Goal: Transaction & Acquisition: Purchase product/service

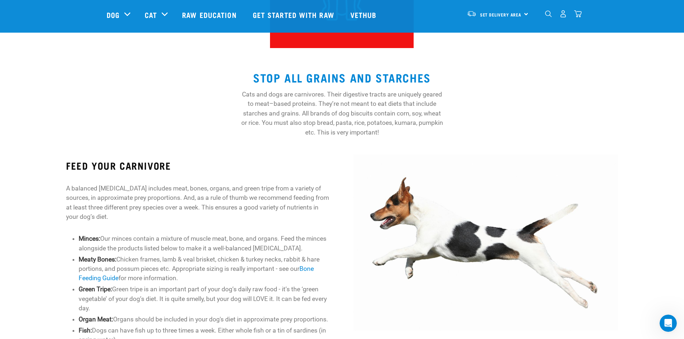
scroll to position [184, 0]
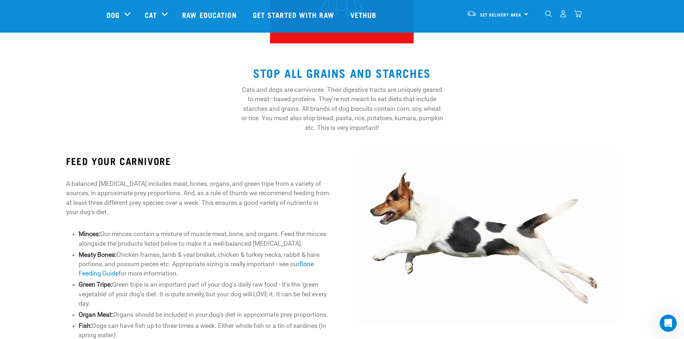
drag, startPoint x: 687, startPoint y: 38, endPoint x: 686, endPoint y: 83, distance: 44.1
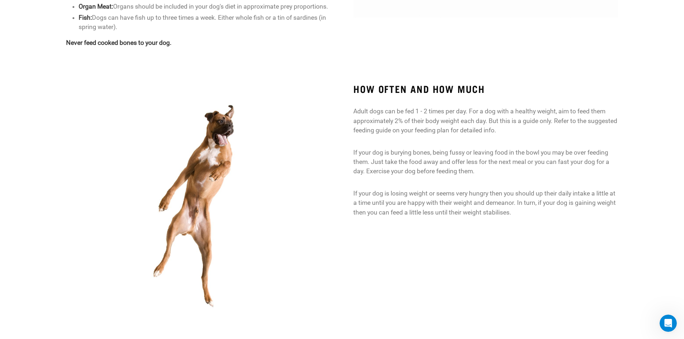
scroll to position [0, 0]
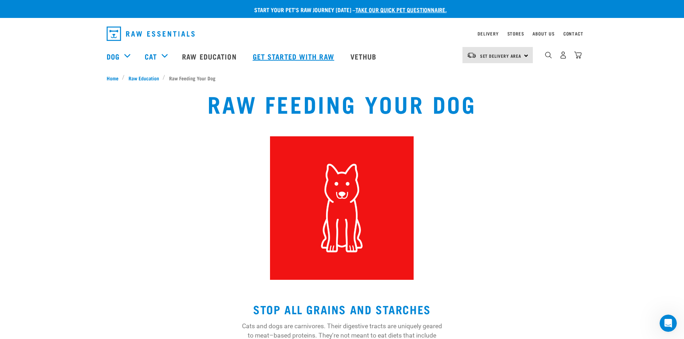
click at [268, 57] on link "Get started with Raw" at bounding box center [294, 56] width 98 height 29
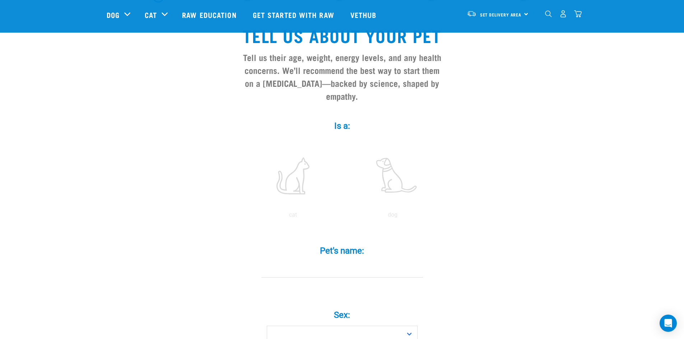
scroll to position [58, 0]
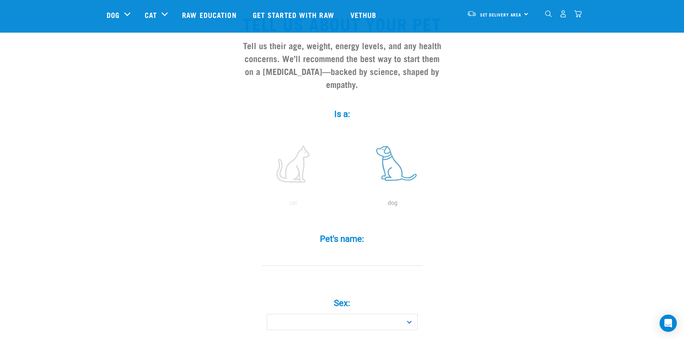
click at [387, 156] on label at bounding box center [392, 164] width 97 height 61
click at [343, 205] on input "radio" at bounding box center [343, 205] width 0 height 0
click at [294, 250] on input "Pet's name: *" at bounding box center [342, 258] width 162 height 16
type input "Monty"
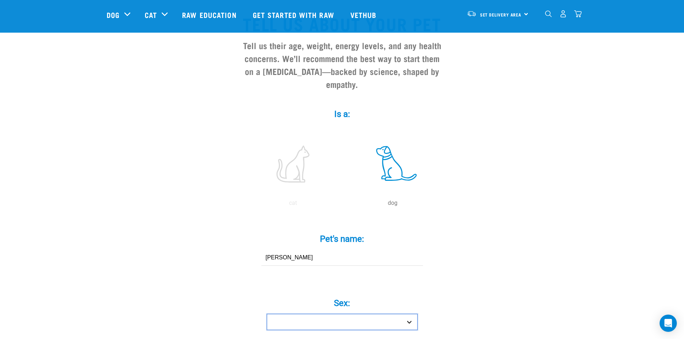
click at [412, 314] on select "Boy Girl" at bounding box center [342, 322] width 151 height 16
select select "boy"
click at [267, 314] on select "Boy Girl" at bounding box center [342, 322] width 151 height 16
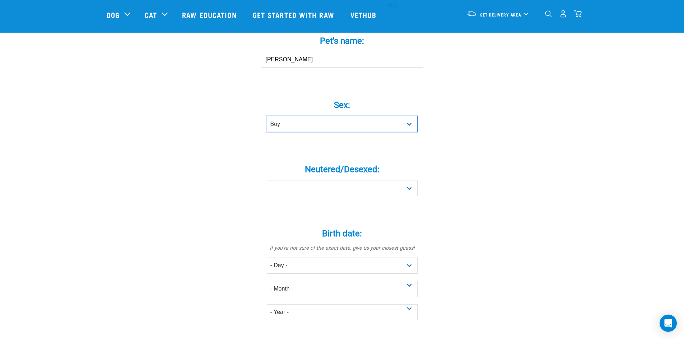
scroll to position [292, 0]
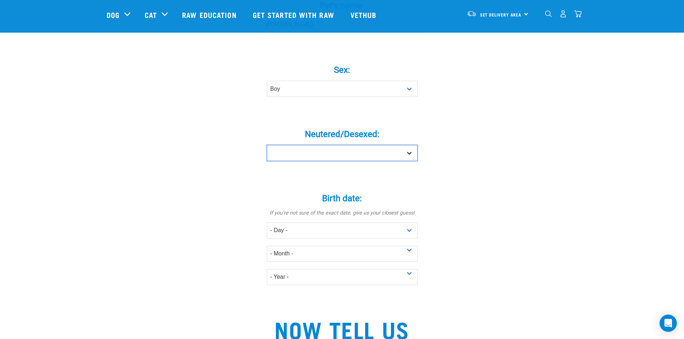
click at [409, 145] on select "Yes No" at bounding box center [342, 153] width 151 height 16
select select "yes"
click at [267, 145] on select "Yes No" at bounding box center [342, 153] width 151 height 16
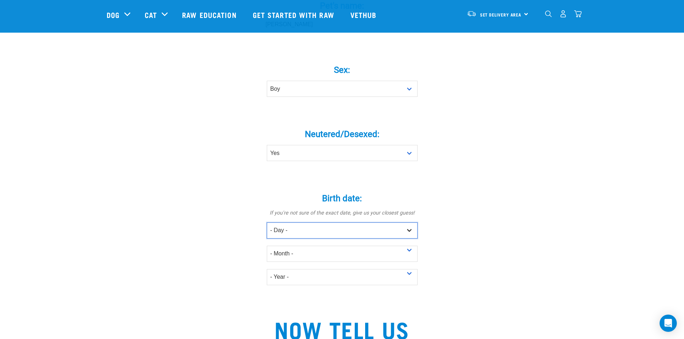
click at [408, 223] on select "- Day - 1 2 3 4 5 6 7 8 9 10 11 12 13 14 15 16 17 18 19 20 21 22 23 24 25 26 27" at bounding box center [342, 231] width 151 height 16
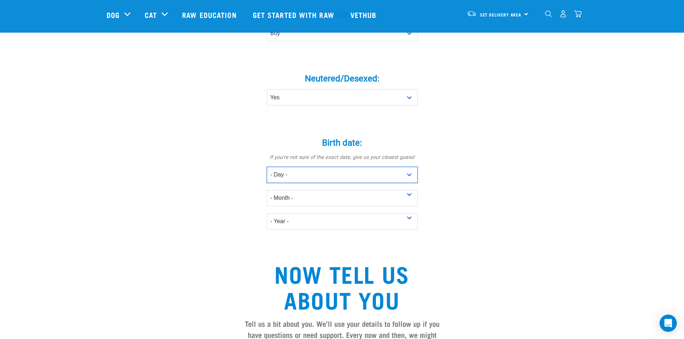
scroll to position [0, 0]
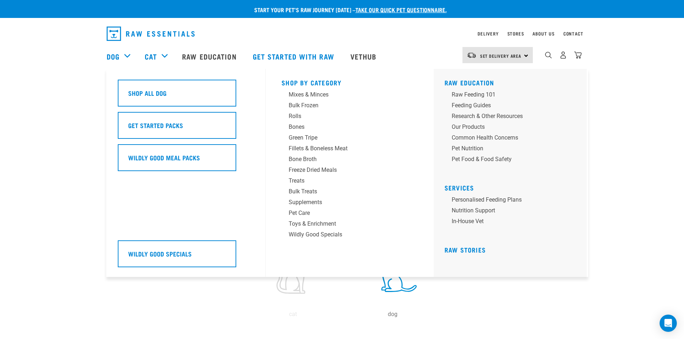
click at [128, 56] on div "Dog" at bounding box center [122, 56] width 31 height 29
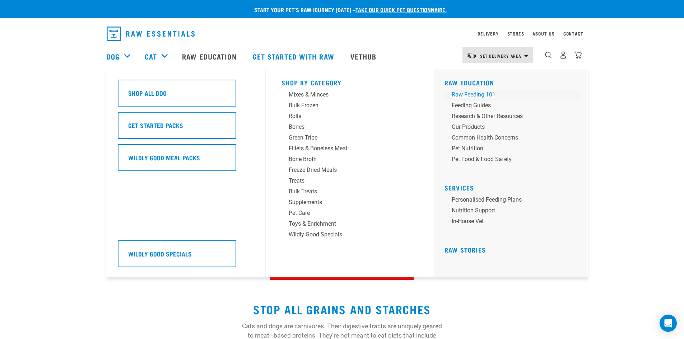
click at [468, 94] on div "Raw Feeding 101" at bounding box center [507, 94] width 112 height 9
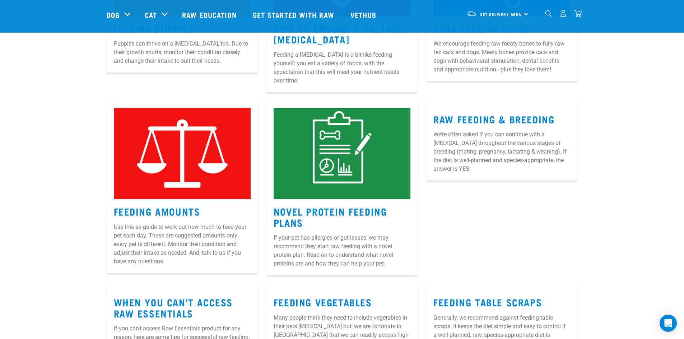
scroll to position [443, 0]
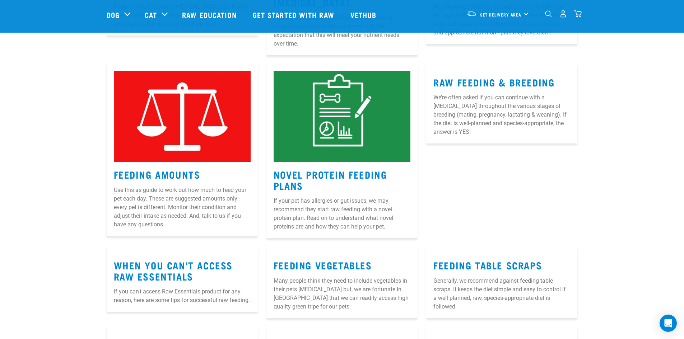
click at [197, 125] on img at bounding box center [182, 116] width 137 height 91
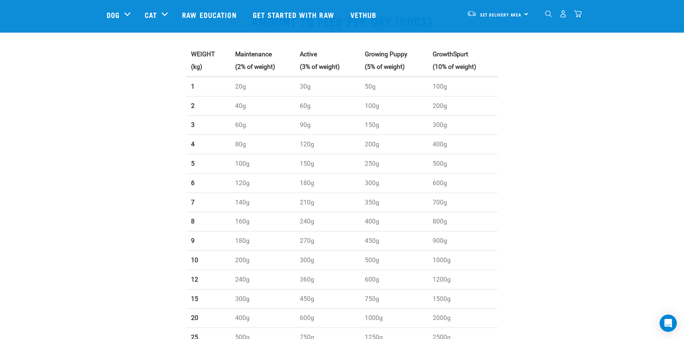
scroll to position [196, 0]
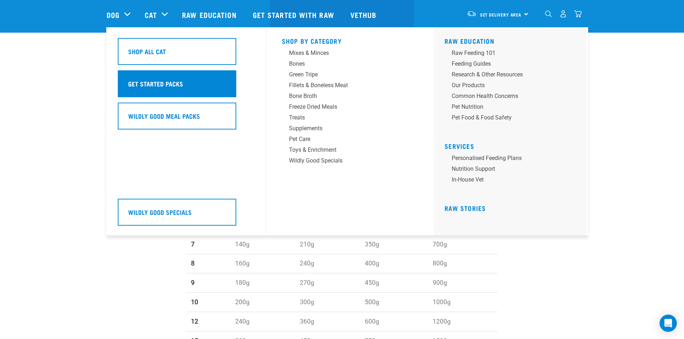
click at [168, 85] on h5 "Get Started Packs" at bounding box center [155, 83] width 55 height 9
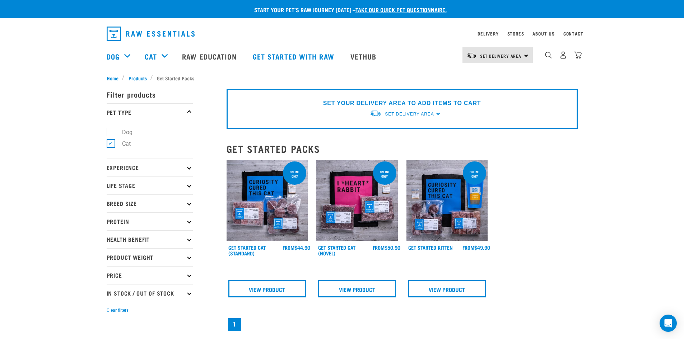
click at [112, 134] on label "Dog" at bounding box center [123, 132] width 25 height 9
click at [111, 133] on input "Dog" at bounding box center [109, 130] width 5 height 5
checkbox input "true"
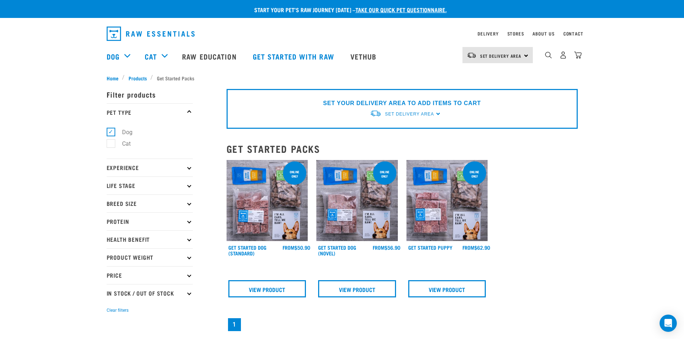
click at [189, 169] on icon at bounding box center [189, 167] width 4 height 4
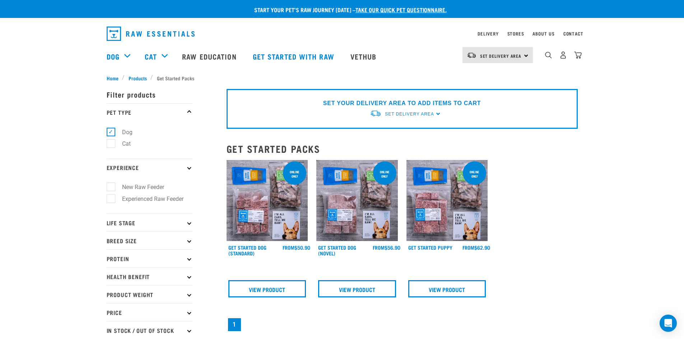
click at [112, 186] on label "New Raw Feeder" at bounding box center [139, 187] width 56 height 9
click at [111, 186] on input "New Raw Feeder" at bounding box center [109, 186] width 5 height 5
checkbox input "true"
click at [112, 277] on label "Adult Dog" at bounding box center [130, 277] width 39 height 9
click at [111, 277] on input "Adult Dog" at bounding box center [109, 276] width 5 height 5
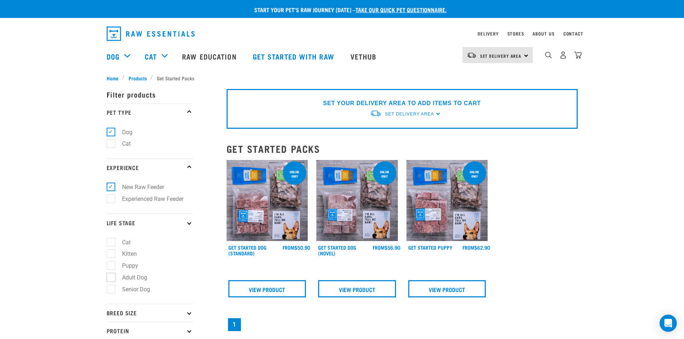
checkbox input "true"
click at [189, 315] on p "Breed Size" at bounding box center [150, 313] width 86 height 18
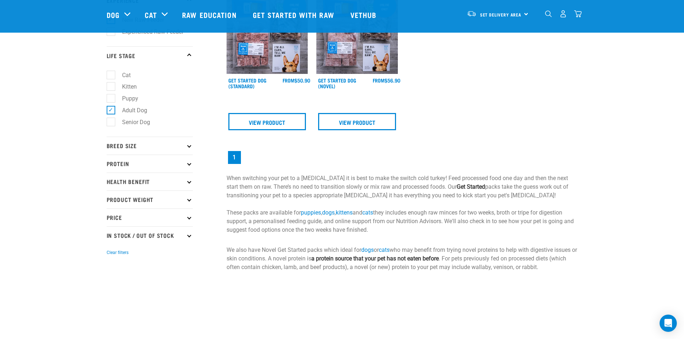
scroll to position [117, 0]
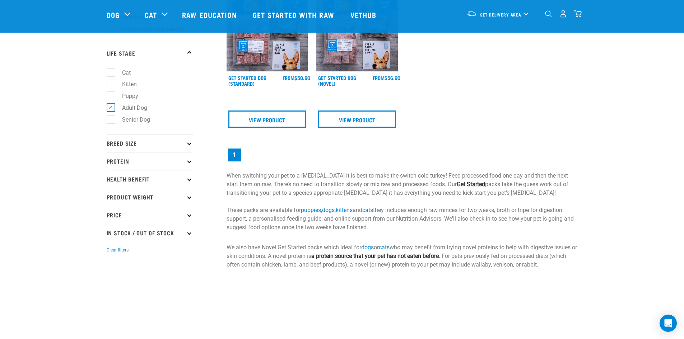
click at [189, 145] on icon at bounding box center [189, 143] width 4 height 4
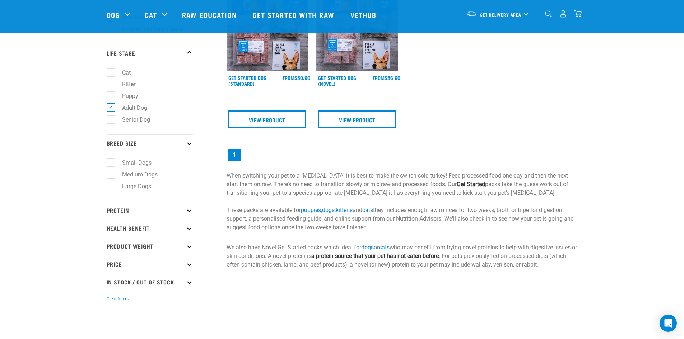
click at [111, 185] on label "Large Dogs" at bounding box center [132, 186] width 43 height 9
click at [111, 185] on input "Large Dogs" at bounding box center [109, 185] width 5 height 5
checkbox input "true"
click at [189, 209] on icon at bounding box center [189, 210] width 4 height 4
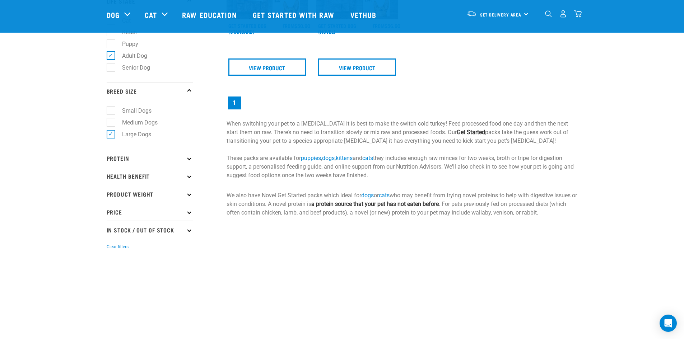
scroll to position [172, 0]
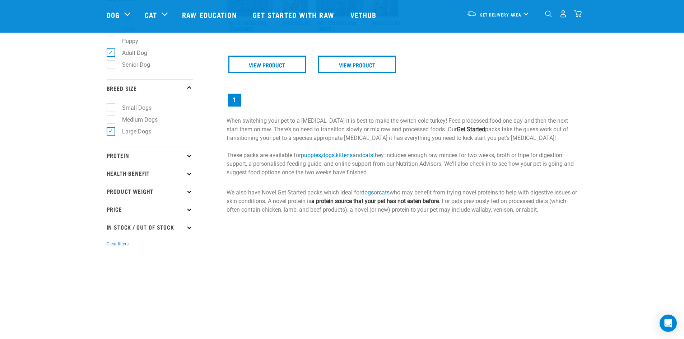
click at [188, 157] on icon at bounding box center [189, 155] width 4 height 4
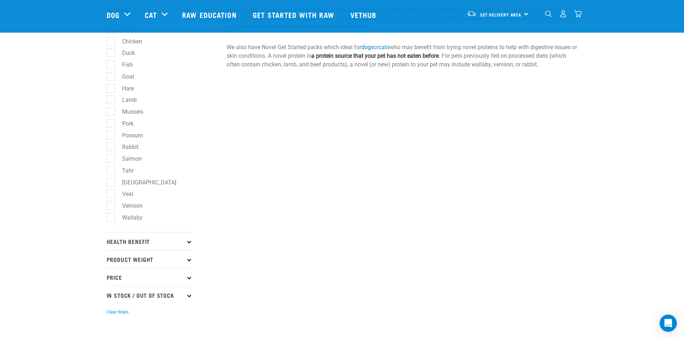
scroll to position [321, 0]
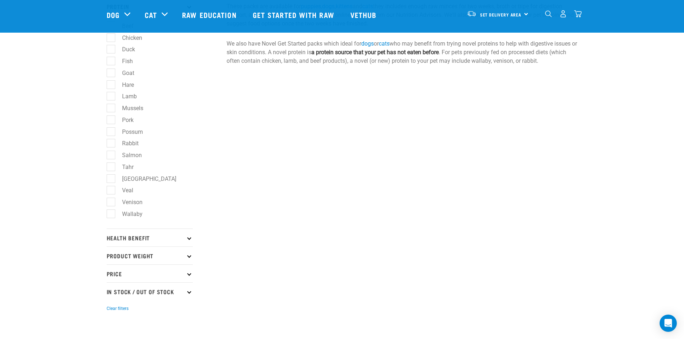
click at [188, 238] on icon at bounding box center [189, 238] width 4 height 4
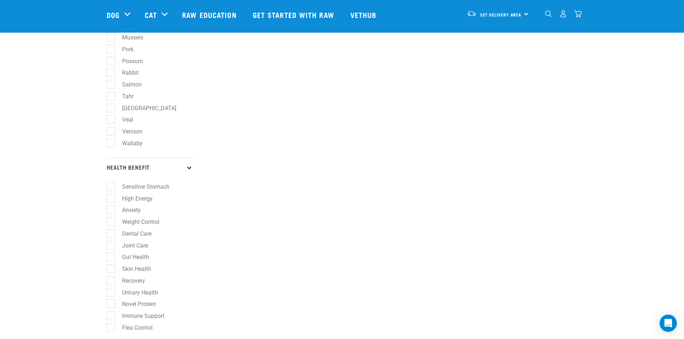
scroll to position [452, 0]
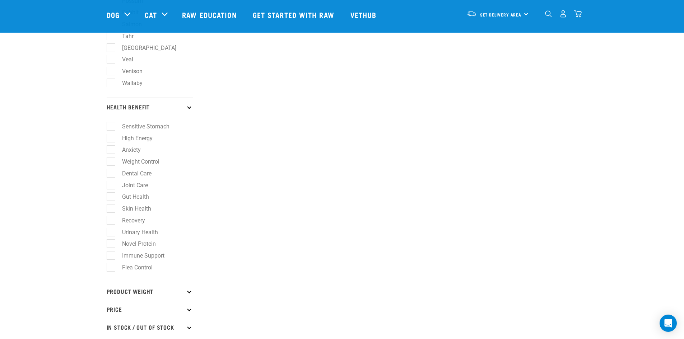
click at [112, 140] on label "High Energy" at bounding box center [133, 138] width 45 height 9
click at [111, 139] on input "High Energy" at bounding box center [109, 137] width 5 height 5
checkbox input "true"
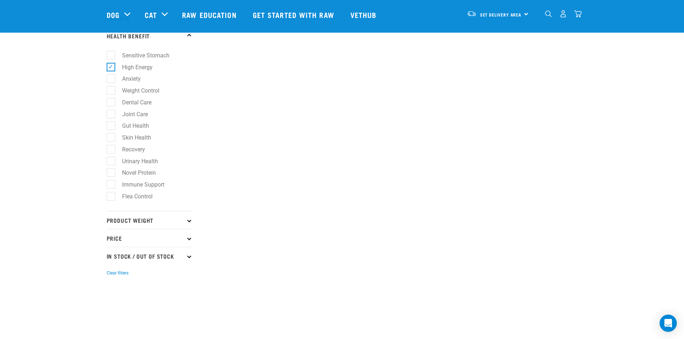
scroll to position [305, 0]
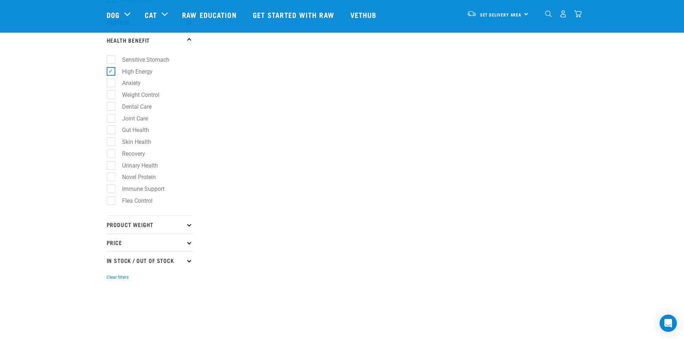
click at [114, 71] on label "High Energy" at bounding box center [133, 71] width 45 height 9
click at [111, 71] on input "High Energy" at bounding box center [109, 70] width 5 height 5
checkbox input "false"
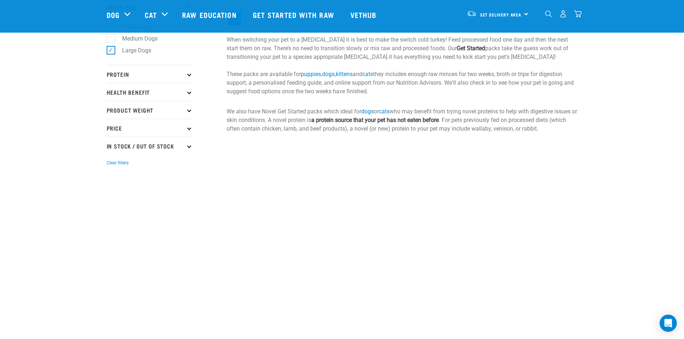
scroll to position [191, 0]
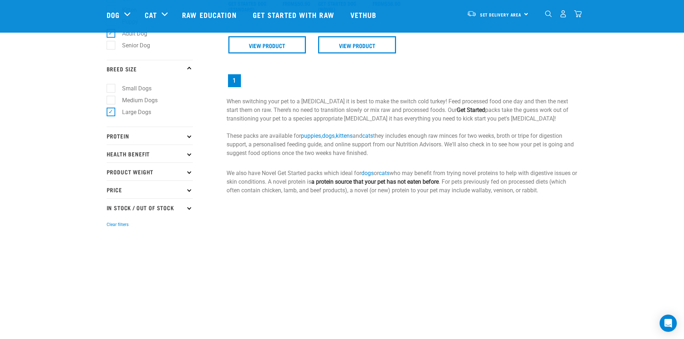
click at [189, 190] on icon at bounding box center [189, 190] width 4 height 4
click at [189, 271] on p "In Stock / Out Of Stock" at bounding box center [150, 268] width 86 height 18
click at [112, 285] on label "In Stock" at bounding box center [128, 288] width 35 height 9
click at [111, 285] on input "In Stock" at bounding box center [109, 286] width 5 height 5
checkbox input "true"
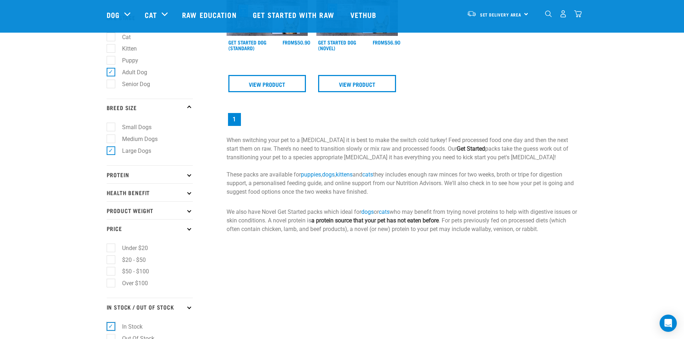
scroll to position [61, 0]
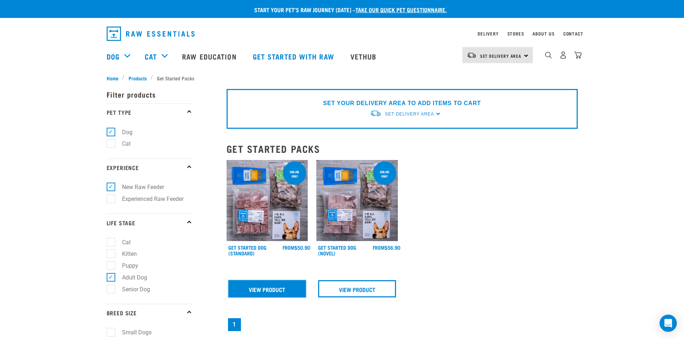
click at [265, 289] on link "View Product" at bounding box center [267, 288] width 78 height 17
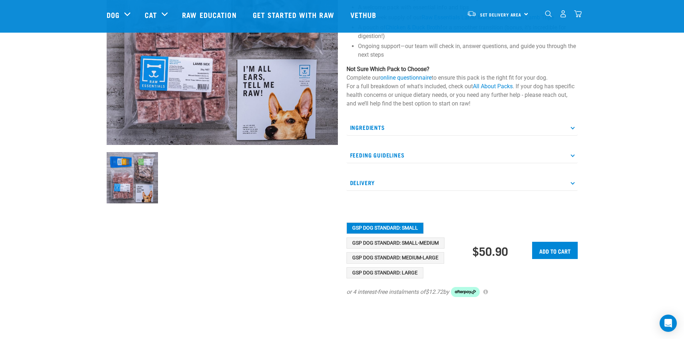
scroll to position [141, 0]
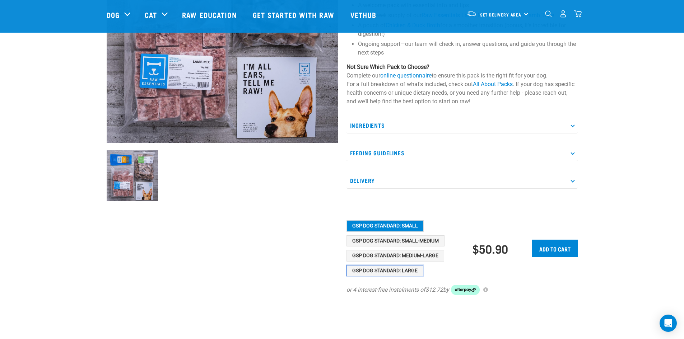
click at [409, 267] on button "GSP Dog Standard: Large" at bounding box center [384, 270] width 77 height 11
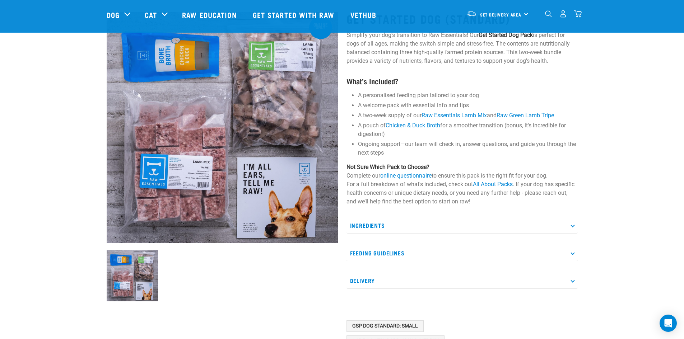
scroll to position [56, 0]
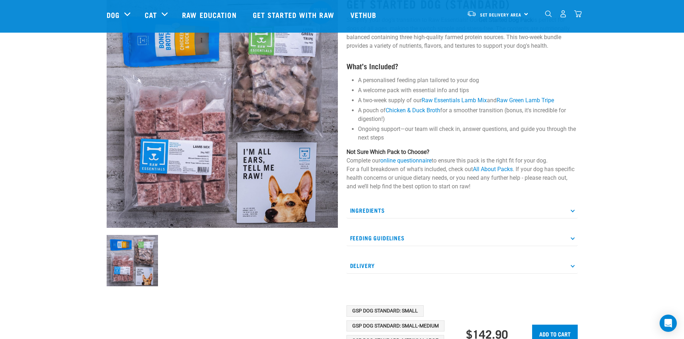
click at [572, 213] on p "Ingredients" at bounding box center [461, 210] width 231 height 16
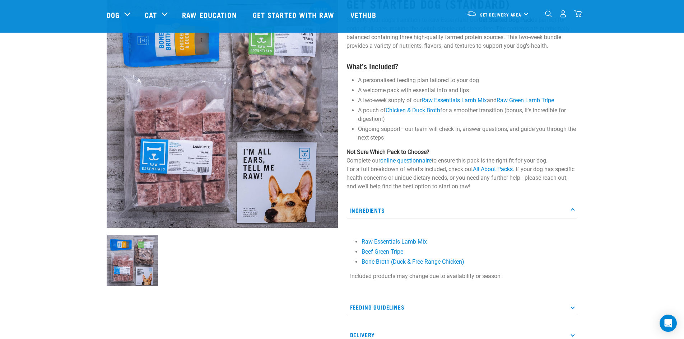
click at [572, 213] on p "Ingredients" at bounding box center [461, 210] width 231 height 16
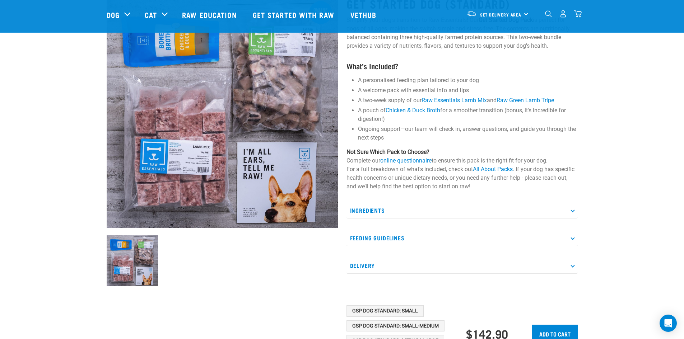
click at [571, 237] on icon at bounding box center [572, 238] width 4 height 4
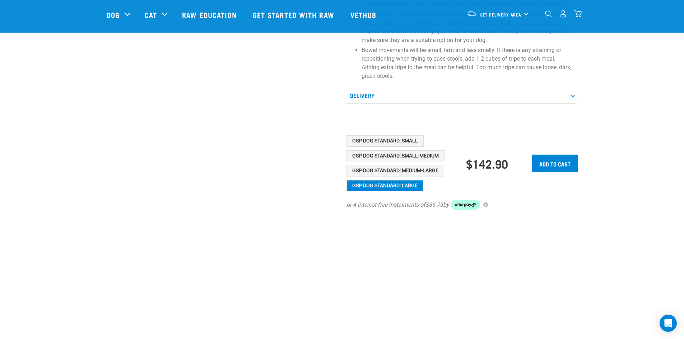
scroll to position [5, 0]
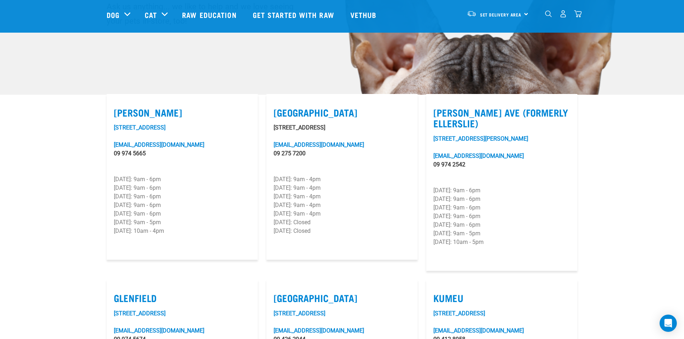
scroll to position [175, 0]
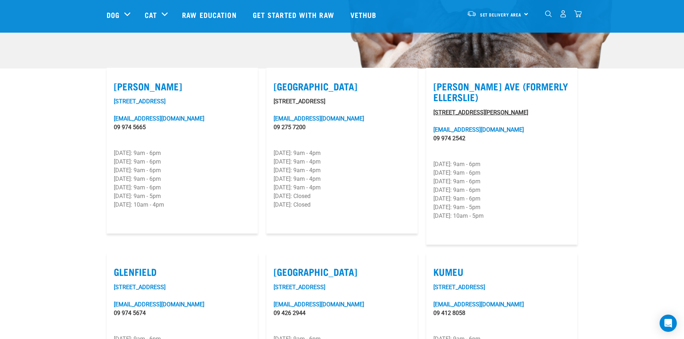
click at [462, 109] on link "[STREET_ADDRESS][PERSON_NAME]" at bounding box center [480, 112] width 95 height 7
